Goal: Task Accomplishment & Management: Manage account settings

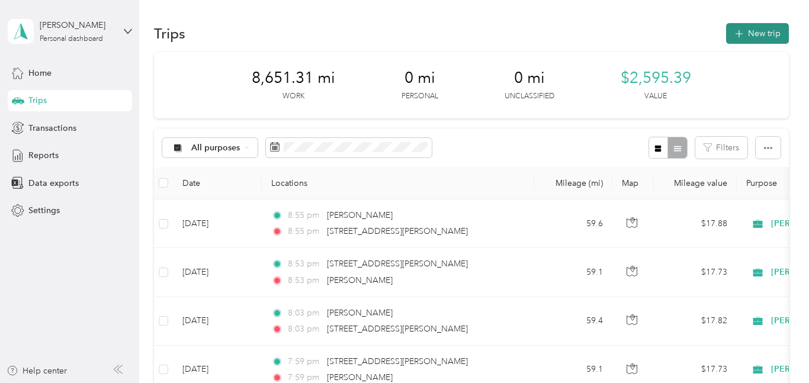
click at [746, 30] on icon "button" at bounding box center [739, 34] width 14 height 14
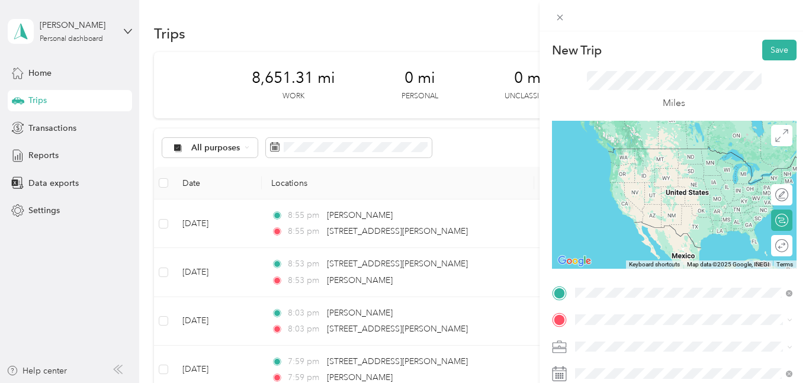
click at [597, 333] on span "[STREET_ADDRESS][PERSON_NAME][US_STATE]" at bounding box center [689, 336] width 184 height 11
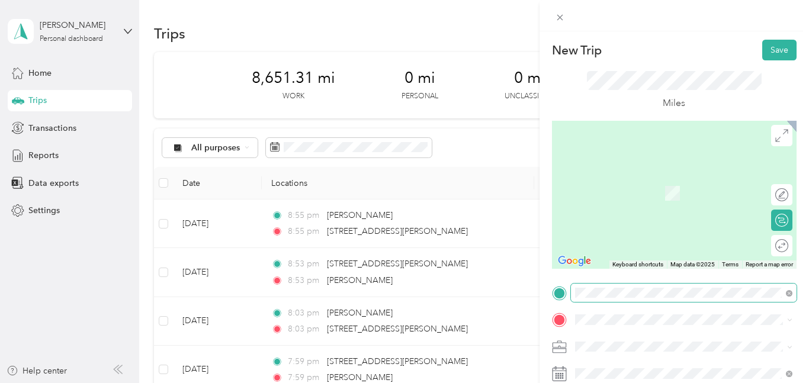
click at [777, 286] on span at bounding box center [684, 293] width 226 height 19
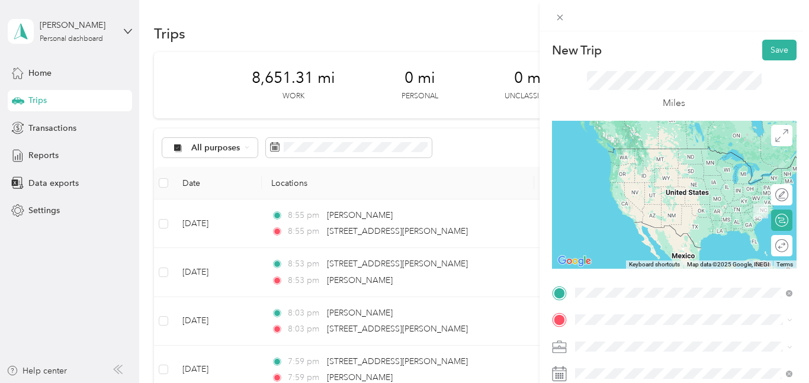
click at [589, 342] on div "[STREET_ADDRESS][US_STATE]" at bounding box center [683, 336] width 209 height 16
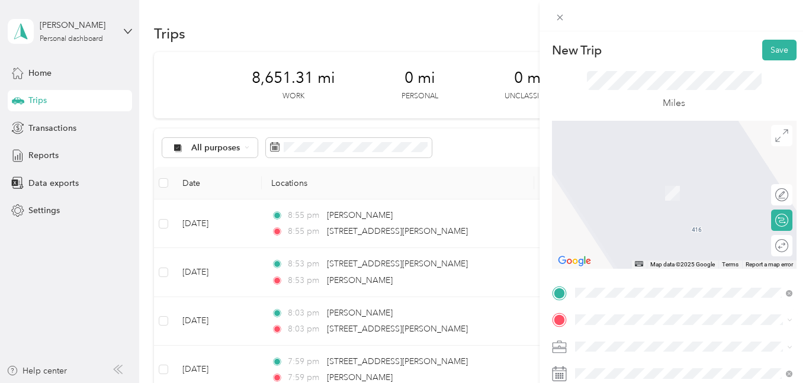
click at [591, 290] on div "[STREET_ADDRESS][PERSON_NAME][US_STATE]" at bounding box center [683, 282] width 209 height 16
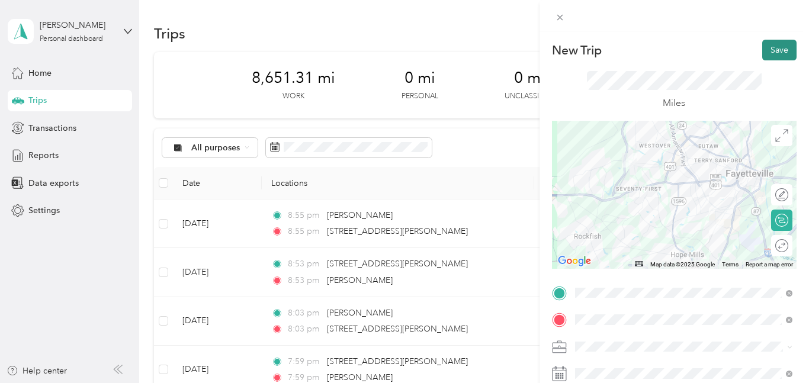
click at [779, 49] on button "Save" at bounding box center [779, 50] width 34 height 21
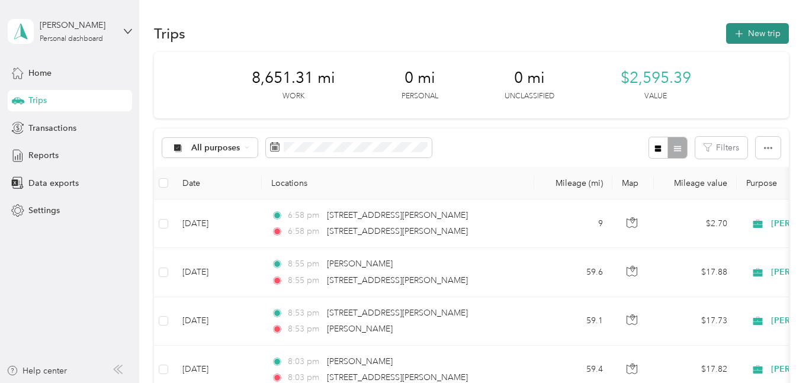
click at [765, 31] on button "New trip" at bounding box center [757, 33] width 63 height 21
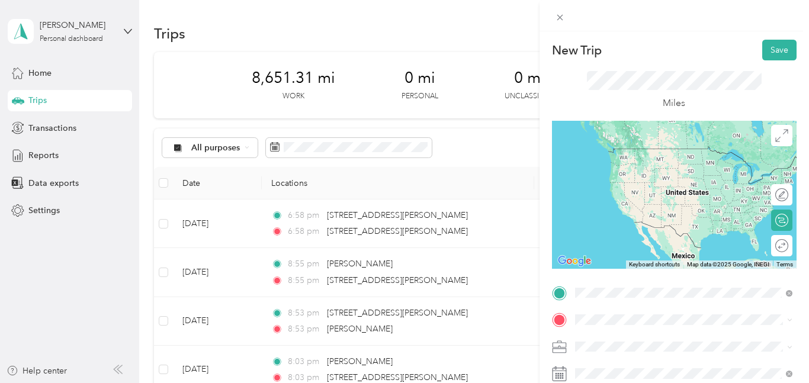
click at [604, 333] on span "[STREET_ADDRESS][PERSON_NAME][US_STATE]" at bounding box center [689, 336] width 184 height 11
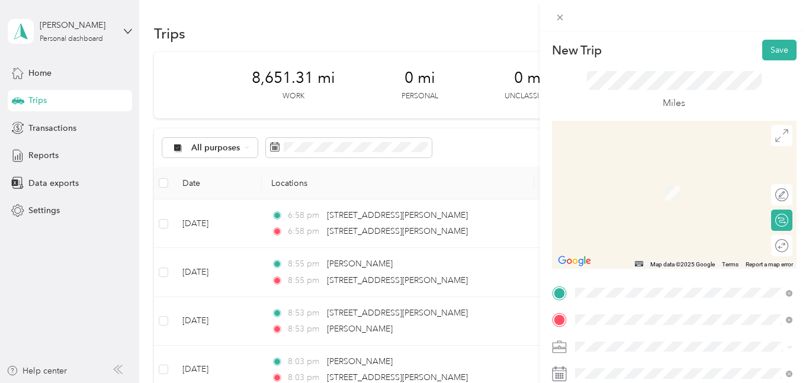
click at [615, 287] on span "[STREET_ADDRESS][US_STATE]" at bounding box center [656, 288] width 118 height 11
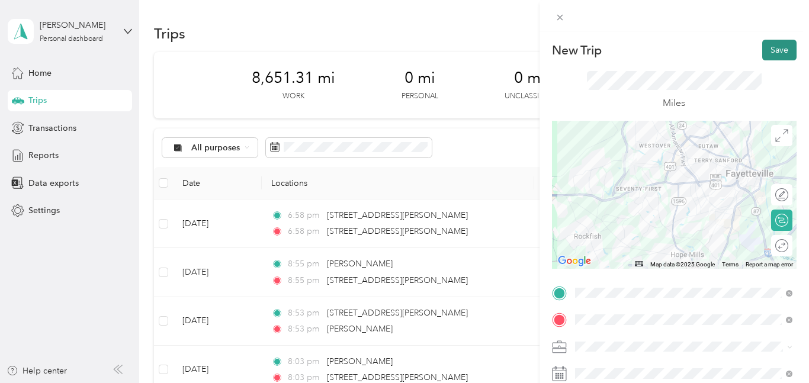
click at [776, 53] on button "Save" at bounding box center [779, 50] width 34 height 21
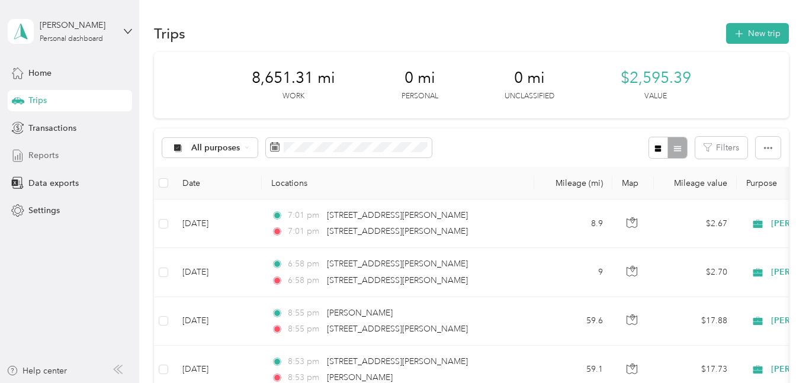
click at [33, 153] on span "Reports" at bounding box center [43, 155] width 30 height 12
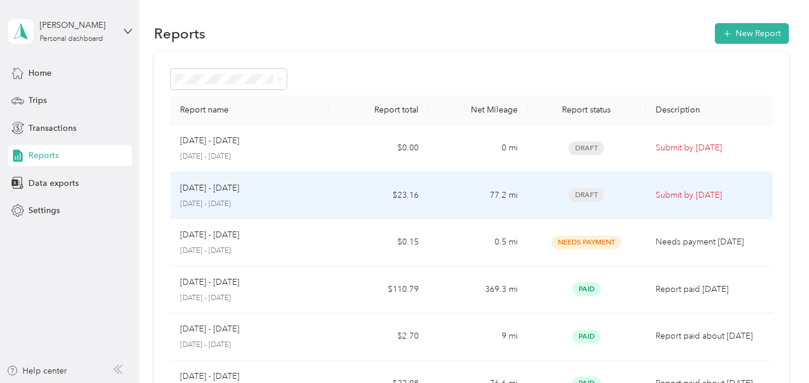
click at [287, 194] on div "[DATE] - [DATE]" at bounding box center [250, 188] width 140 height 13
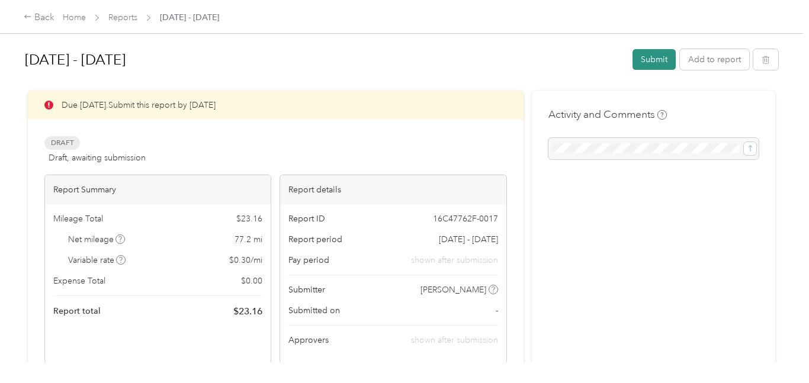
click at [658, 60] on button "Submit" at bounding box center [654, 59] width 43 height 21
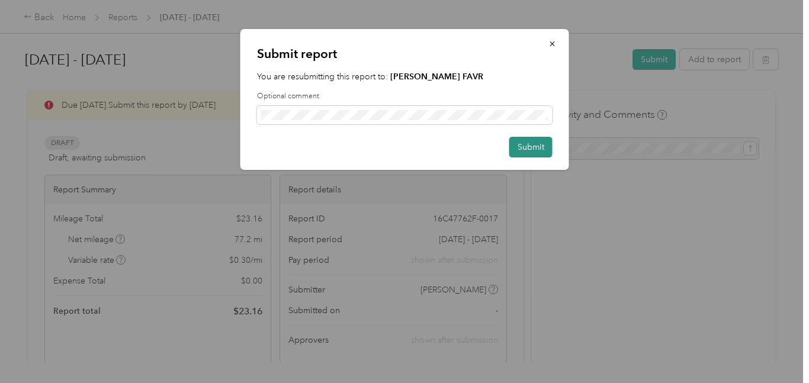
click at [526, 147] on button "Submit" at bounding box center [530, 147] width 43 height 21
